Goal: Task Accomplishment & Management: Manage account settings

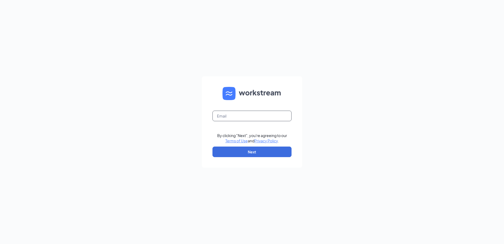
click at [229, 117] on input "text" at bounding box center [252, 115] width 79 height 11
type input "psp4196@petsupplymarket.com"
click at [252, 154] on button "Next" at bounding box center [252, 151] width 79 height 11
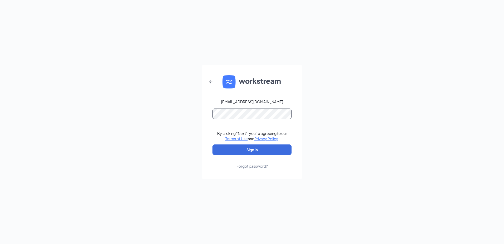
click at [213, 144] on button "Sign In" at bounding box center [252, 149] width 79 height 11
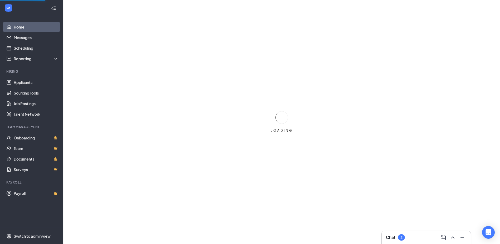
click at [392, 234] on h3 "Chat" at bounding box center [390, 237] width 9 height 6
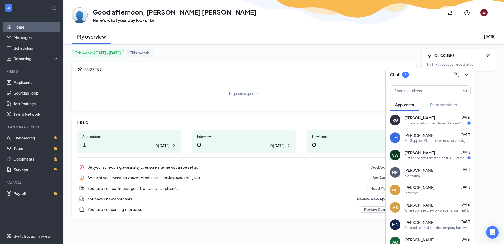
click at [428, 119] on span "[PERSON_NAME]" at bounding box center [420, 117] width 31 height 5
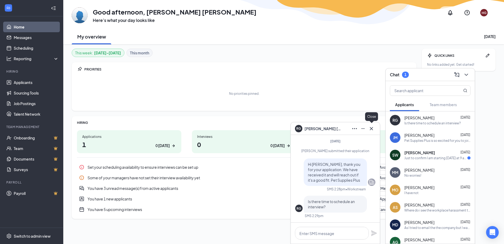
click at [372, 129] on icon "Cross" at bounding box center [371, 128] width 6 height 6
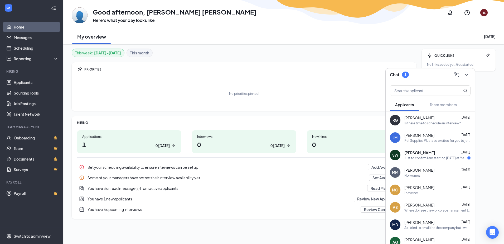
click at [325, 190] on div "You have 3 unread message(s) from active applicants" at bounding box center [226, 187] width 277 height 5
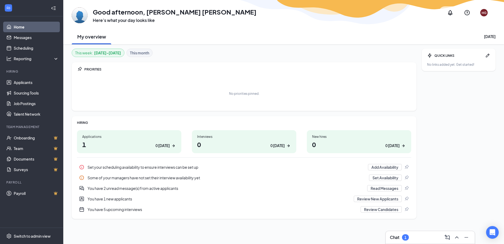
click at [259, 145] on h1 "0 0 today" at bounding box center [244, 144] width 94 height 9
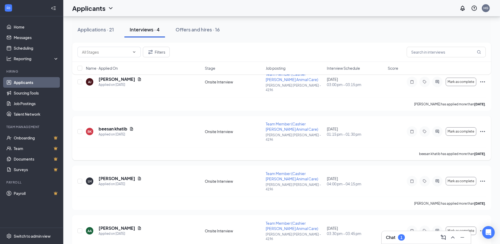
scroll to position [65, 0]
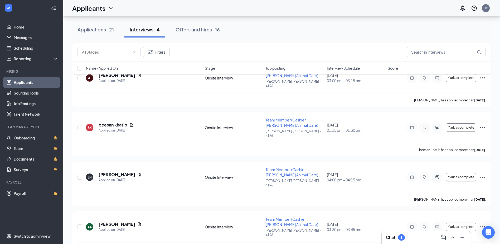
click at [410, 237] on div "Chat 1" at bounding box center [426, 237] width 81 height 8
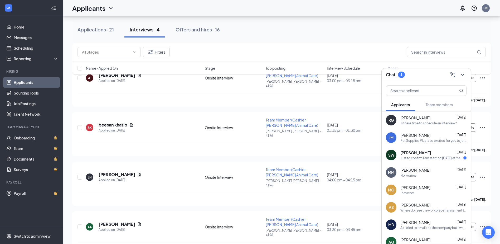
click at [420, 157] on div "Just to confirm I am starting [DATE] at 9 am correct?" at bounding box center [432, 158] width 63 height 4
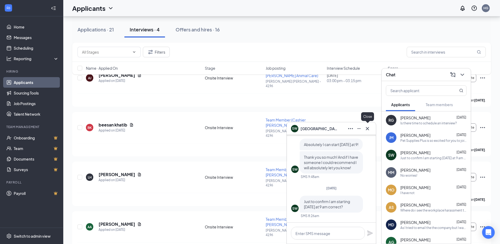
click at [367, 130] on icon "Cross" at bounding box center [367, 128] width 6 height 6
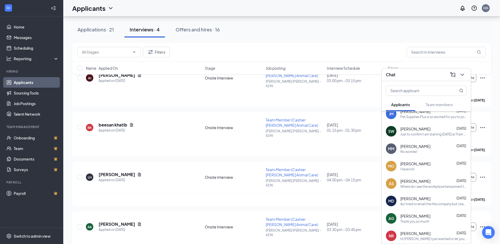
scroll to position [0, 0]
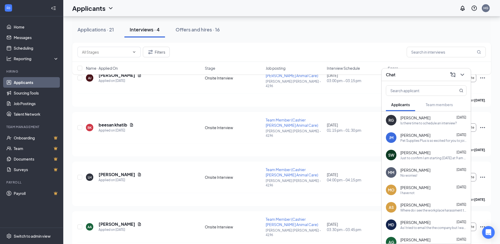
click at [410, 106] on span "Applicants" at bounding box center [400, 104] width 19 height 5
click at [461, 75] on icon "ChevronDown" at bounding box center [462, 74] width 6 height 6
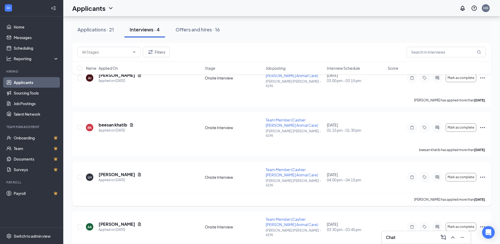
click at [483, 174] on icon "Ellipses" at bounding box center [483, 177] width 6 height 6
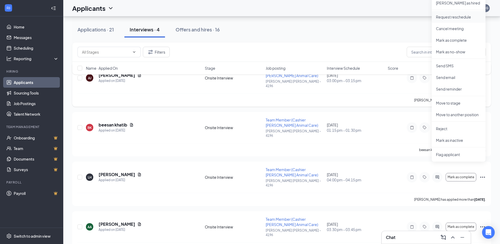
click at [456, 19] on p "Request reschedule" at bounding box center [458, 16] width 45 height 5
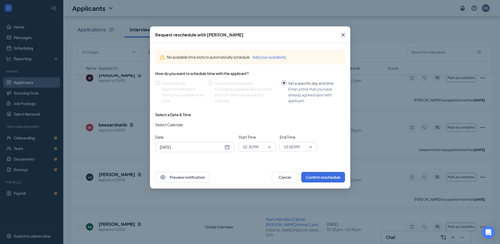
click at [227, 145] on div "[DATE]" at bounding box center [195, 147] width 70 height 6
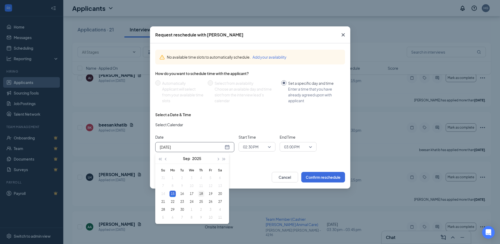
type input "[DATE]"
click at [201, 195] on div "18" at bounding box center [201, 193] width 6 height 6
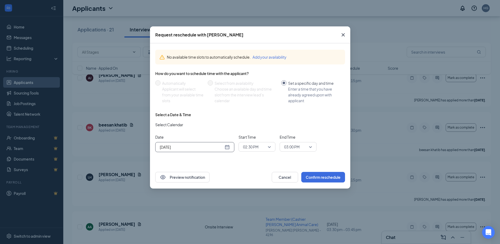
click at [265, 147] on span "02:30 PM" at bounding box center [254, 147] width 23 height 8
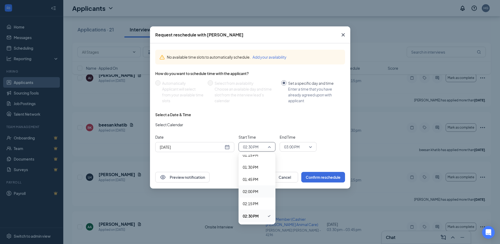
click at [253, 192] on span "02:00 PM" at bounding box center [251, 191] width 16 height 6
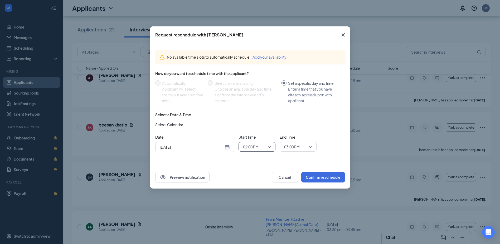
click at [303, 150] on span "03:00 PM" at bounding box center [295, 147] width 23 height 8
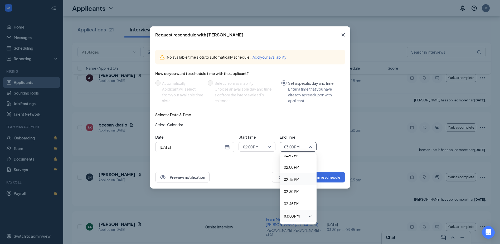
scroll to position [647, 0]
click at [295, 206] on span "02:15 PM" at bounding box center [292, 206] width 16 height 6
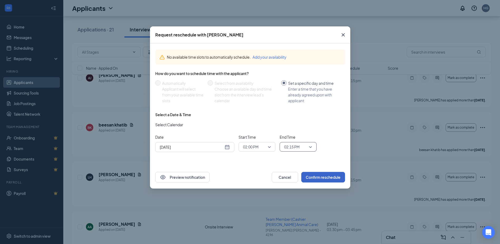
click at [330, 177] on button "Confirm reschedule" at bounding box center [323, 177] width 44 height 11
